Goal: Find specific page/section: Find specific page/section

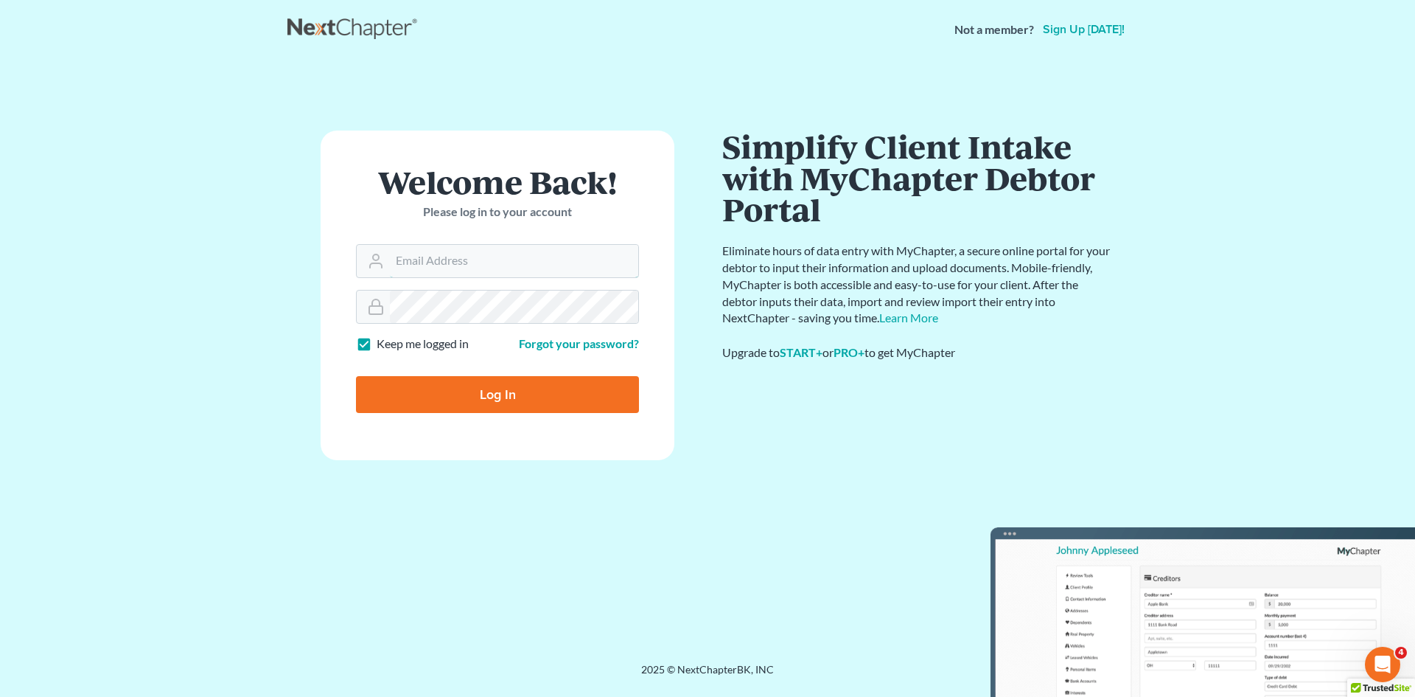
type input "[EMAIL_ADDRESS][DOMAIN_NAME]"
click at [492, 385] on input "Log In" at bounding box center [497, 394] width 283 height 37
type input "Thinking..."
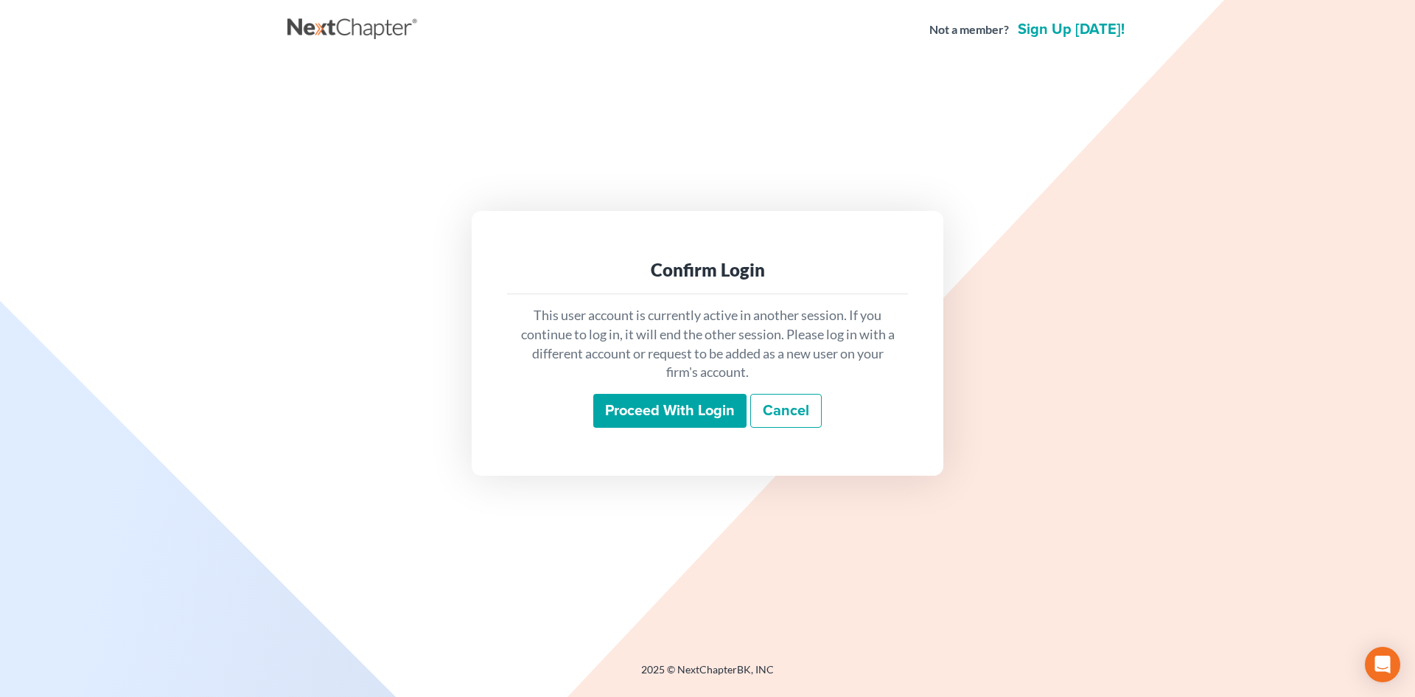
click at [687, 419] on input "Proceed with login" at bounding box center [669, 411] width 153 height 34
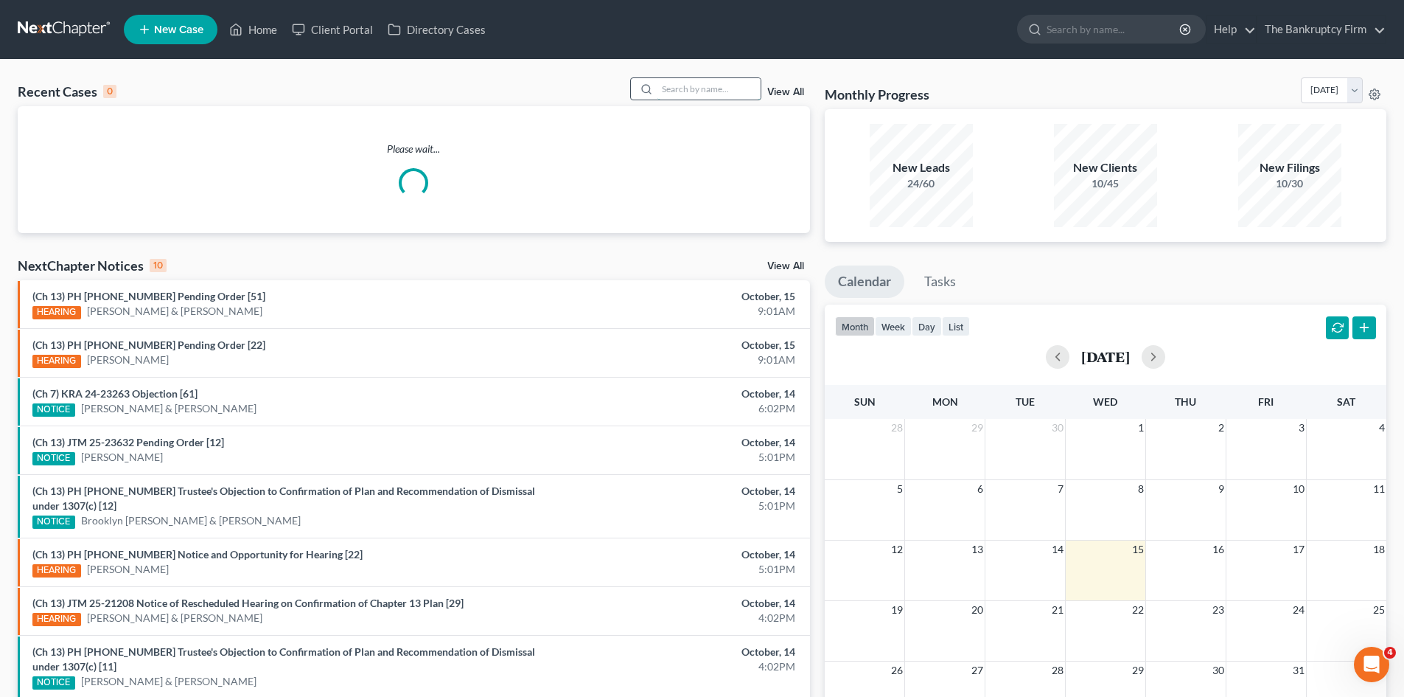
click at [689, 95] on input "search" at bounding box center [709, 88] width 103 height 21
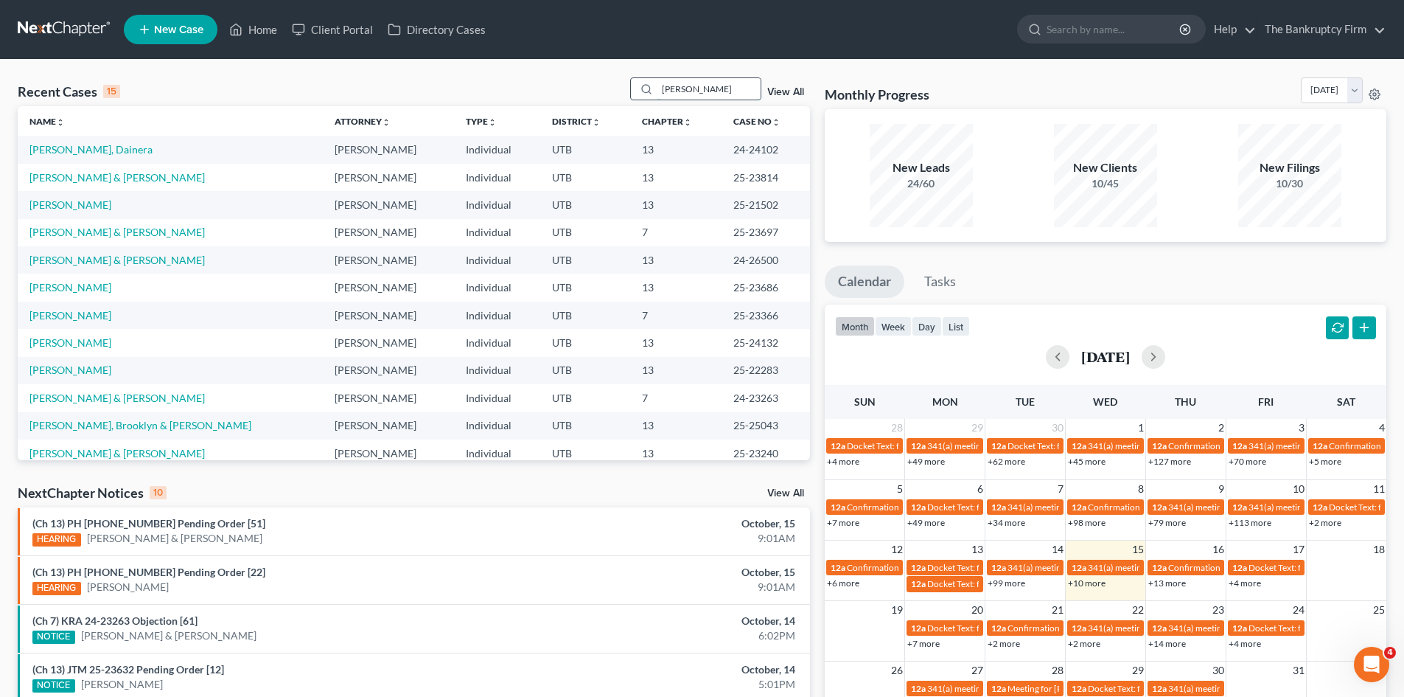
type input "medina"
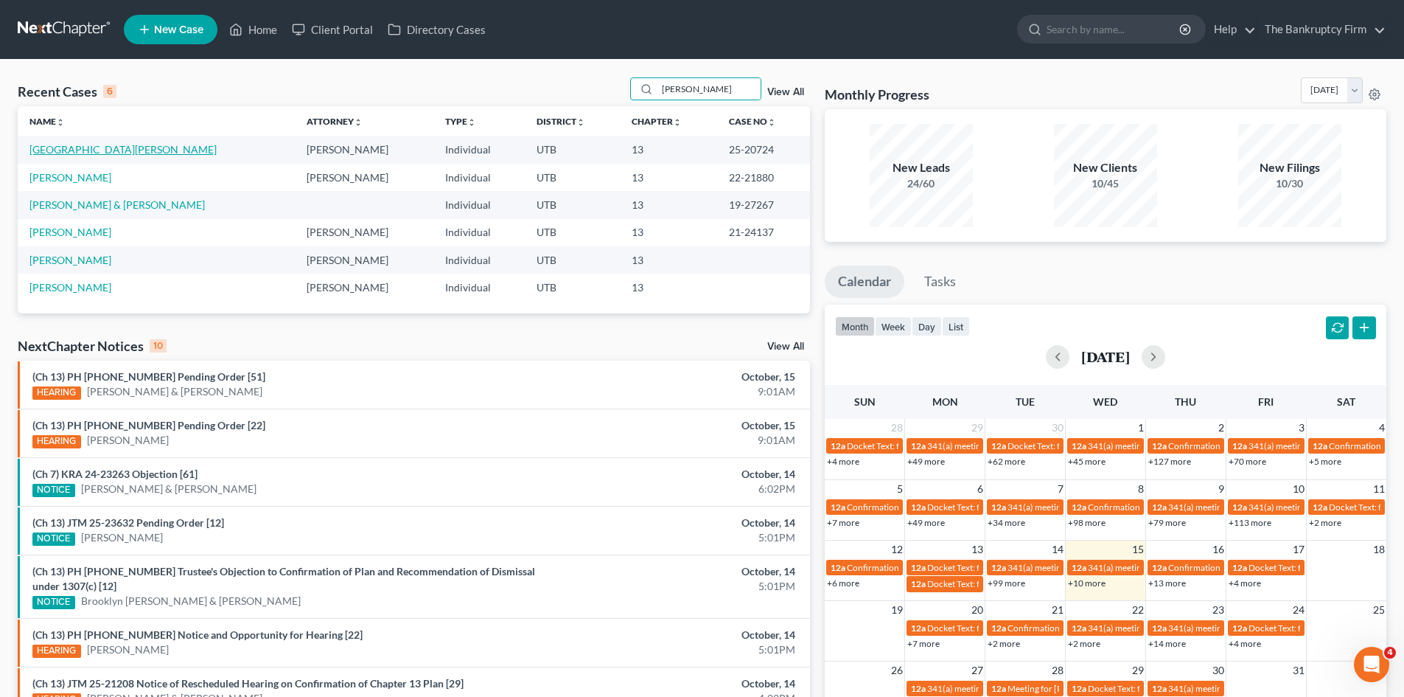
click at [76, 147] on link "Medina, Carmelita" at bounding box center [122, 149] width 187 height 13
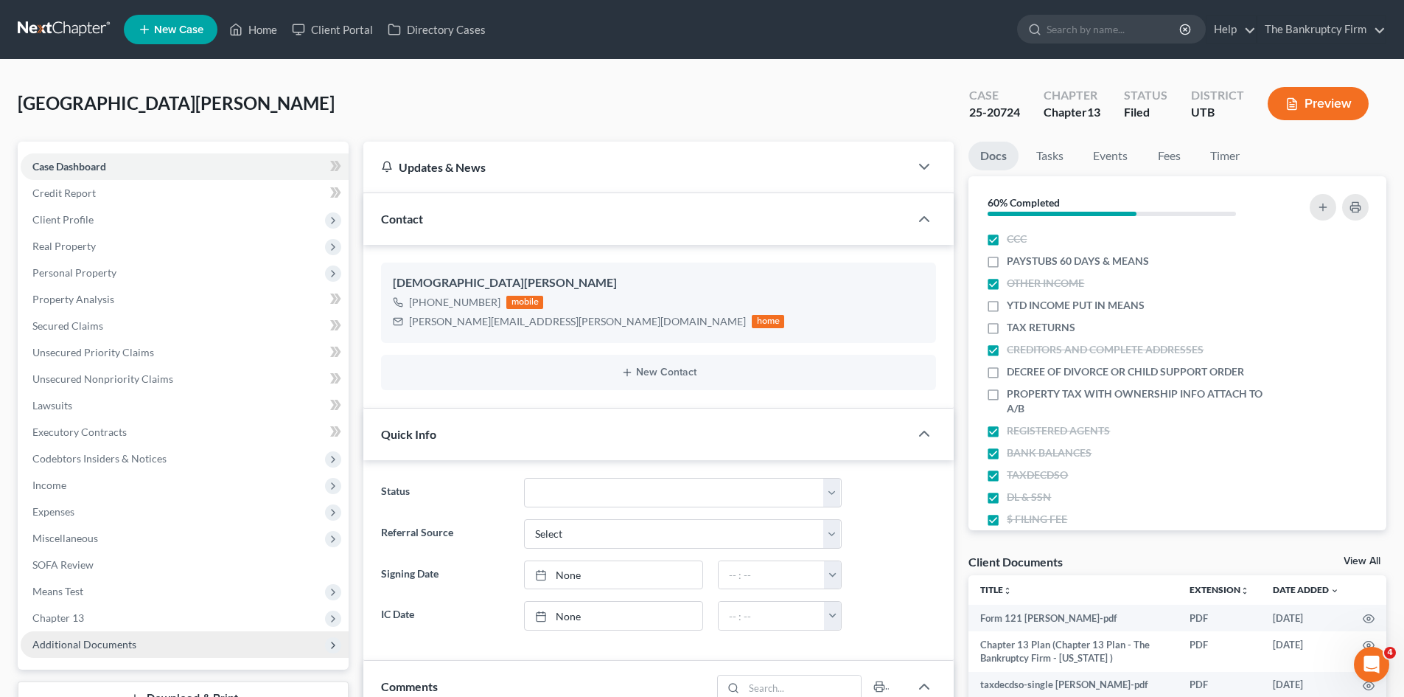
scroll to position [117, 0]
click at [70, 641] on span "Additional Documents" at bounding box center [84, 644] width 104 height 13
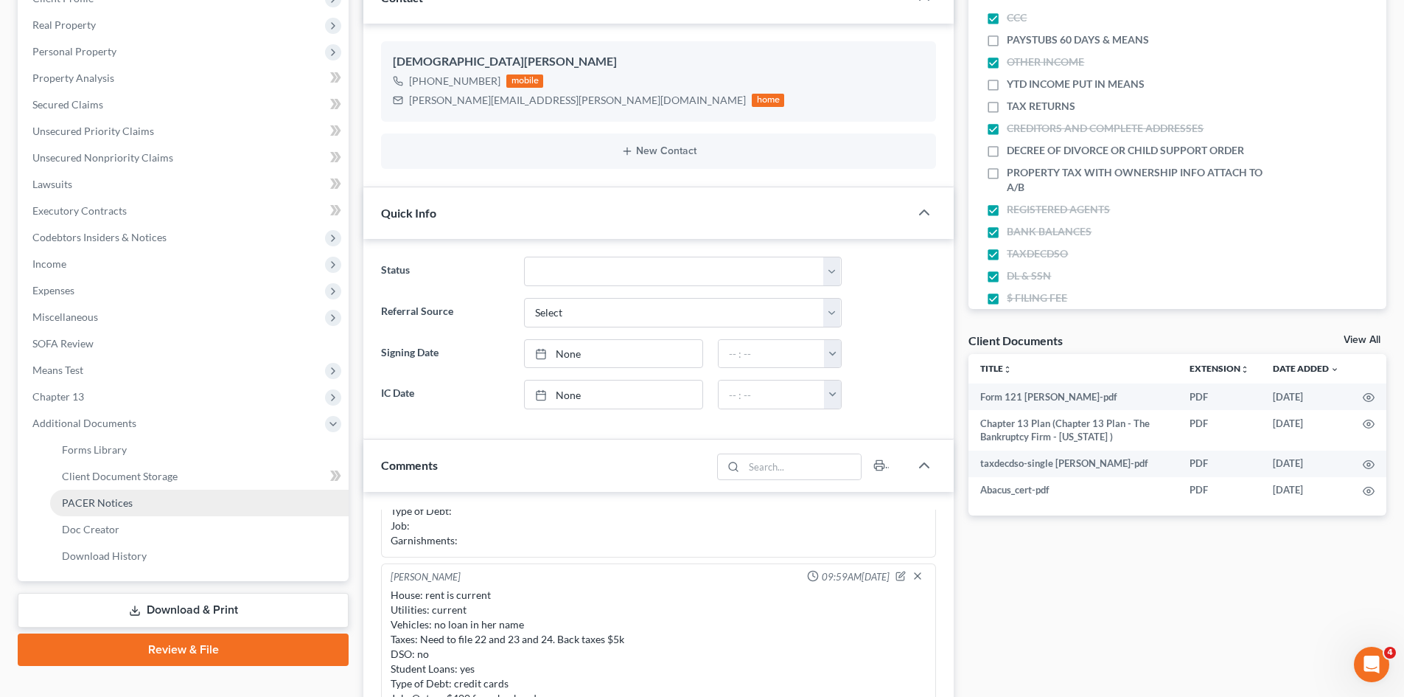
click at [110, 498] on span "PACER Notices" at bounding box center [97, 502] width 71 height 13
